Goal: Task Accomplishment & Management: Use online tool/utility

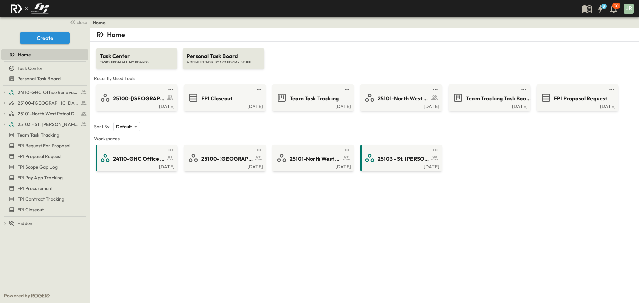
click at [268, 262] on div "Home Task Center TASKS FROM ALL MY BOARDS Personal Task Board A DEFAULT TASK BO…" at bounding box center [364, 179] width 549 height 303
click at [147, 93] on div "25100-[GEOGRAPHIC_DATA]" at bounding box center [136, 98] width 72 height 11
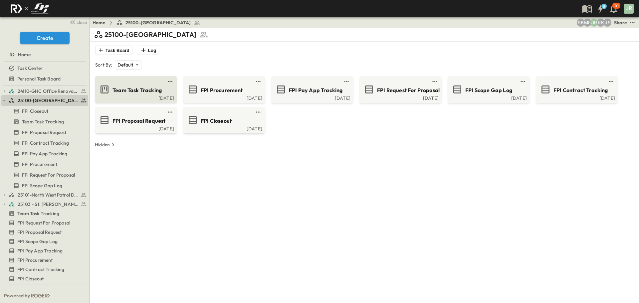
click at [130, 87] on span "Team Task Tracking" at bounding box center [137, 91] width 49 height 8
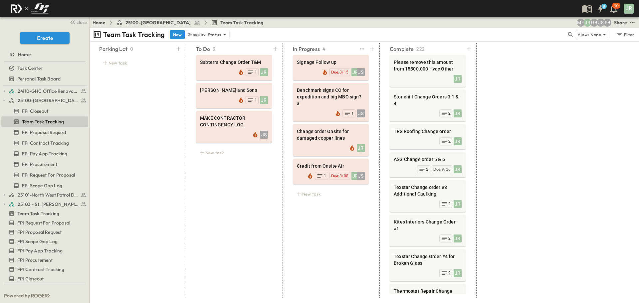
drag, startPoint x: 310, startPoint y: 204, endPoint x: 294, endPoint y: 205, distance: 16.4
click at [309, 204] on div "In Progress 4 Signage Follow up JR JS Due: 8/15 Benchmark signs CO for expediti…" at bounding box center [331, 170] width 92 height 255
drag, startPoint x: 285, startPoint y: 206, endPoint x: 252, endPoint y: 195, distance: 35.2
click at [263, 205] on div "Parking Lot 0 New task To Do 3 Subterra Change Order T&M JR 1 [PERSON_NAME] and…" at bounding box center [291, 170] width 401 height 255
click at [228, 61] on span "Subterra Change Order T&M" at bounding box center [234, 62] width 68 height 7
